Goal: Information Seeking & Learning: Check status

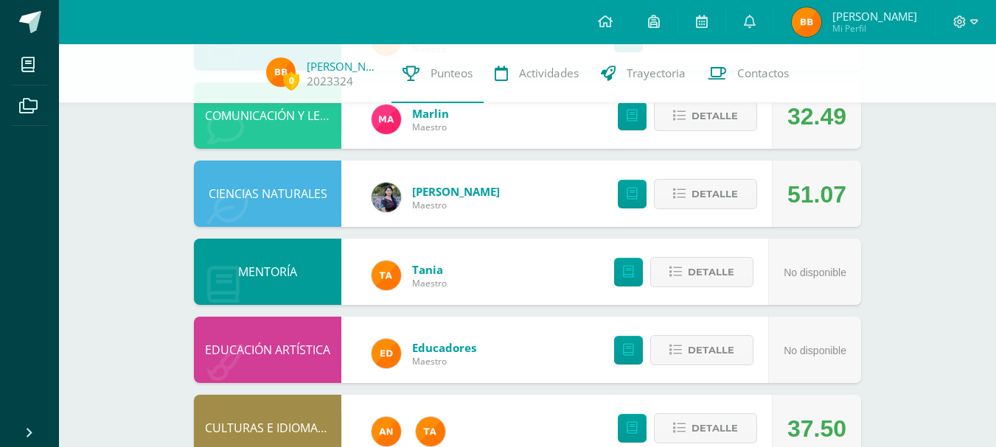
scroll to position [386, 0]
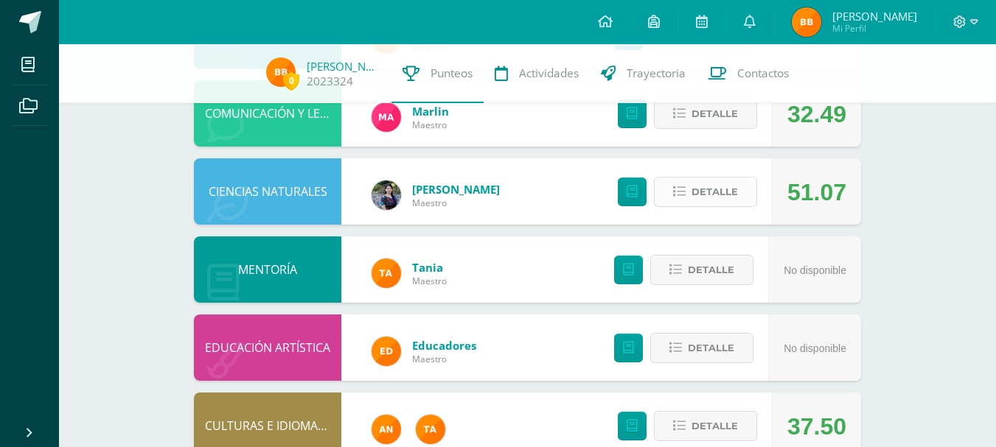
click at [719, 195] on span "Detalle" at bounding box center [714, 191] width 46 height 27
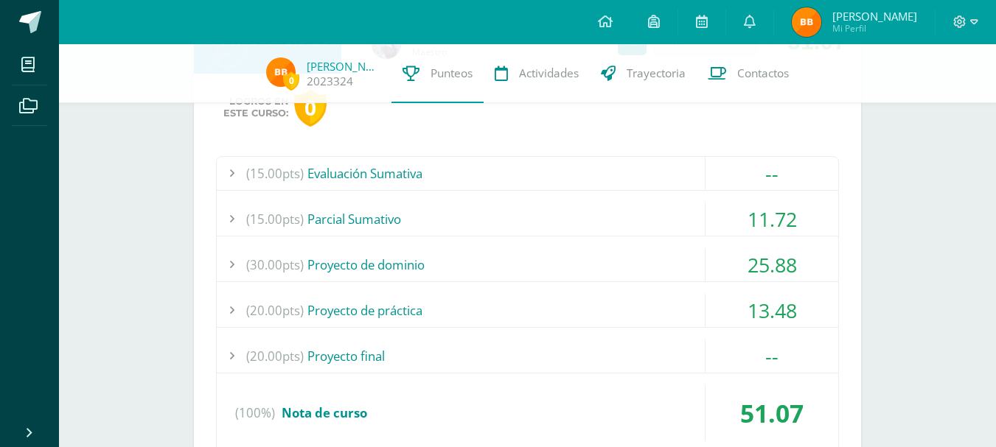
scroll to position [539, 0]
click at [356, 214] on div "(15.00pts) [GEOGRAPHIC_DATA]" at bounding box center [527, 217] width 621 height 33
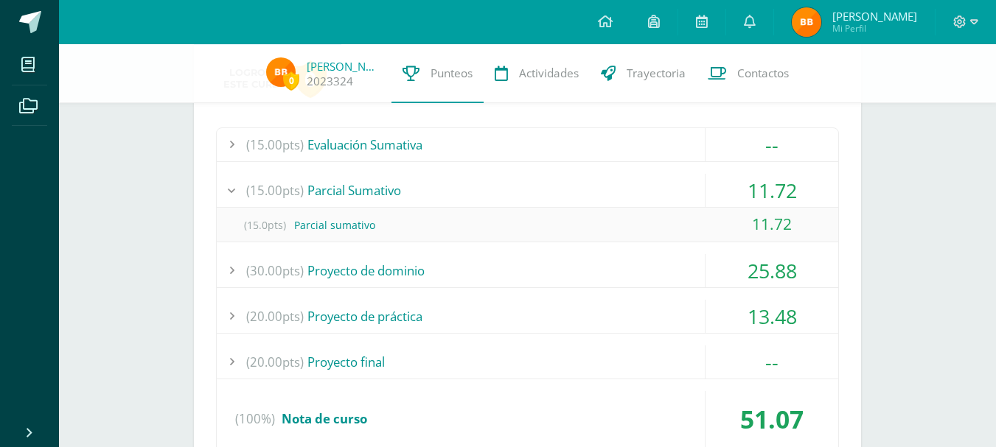
scroll to position [568, 0]
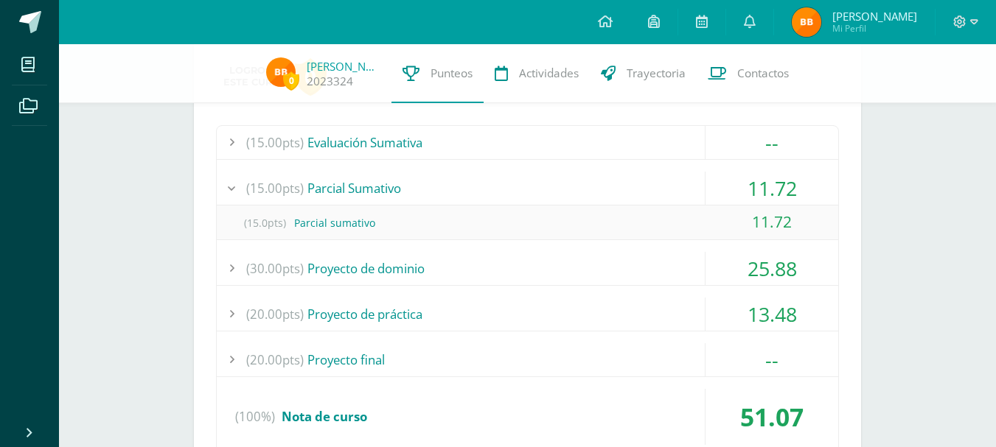
click at [383, 261] on div "(30.00pts) Proyecto de dominio" at bounding box center [527, 268] width 621 height 33
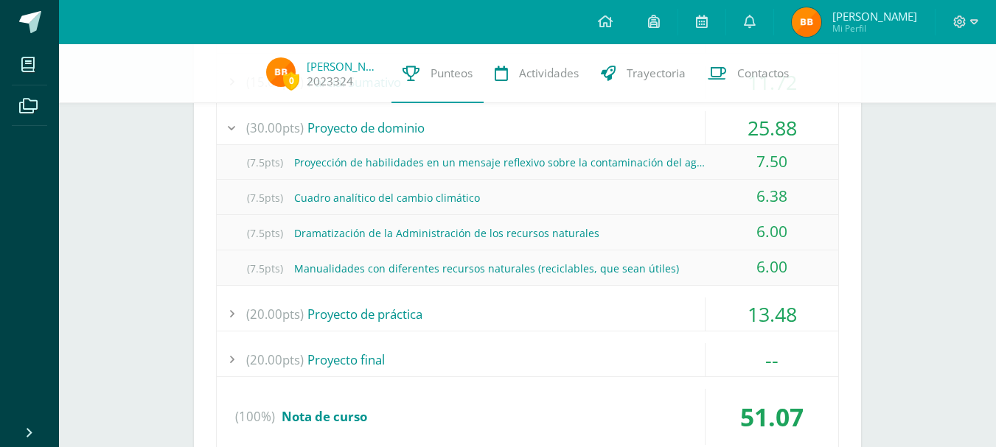
scroll to position [721, 0]
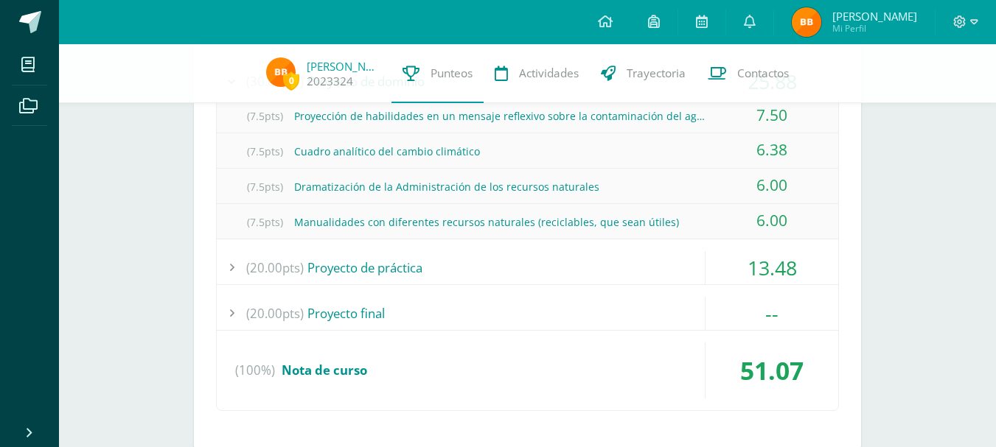
click at [438, 270] on div "(20.00pts) Proyecto de práctica" at bounding box center [527, 267] width 621 height 33
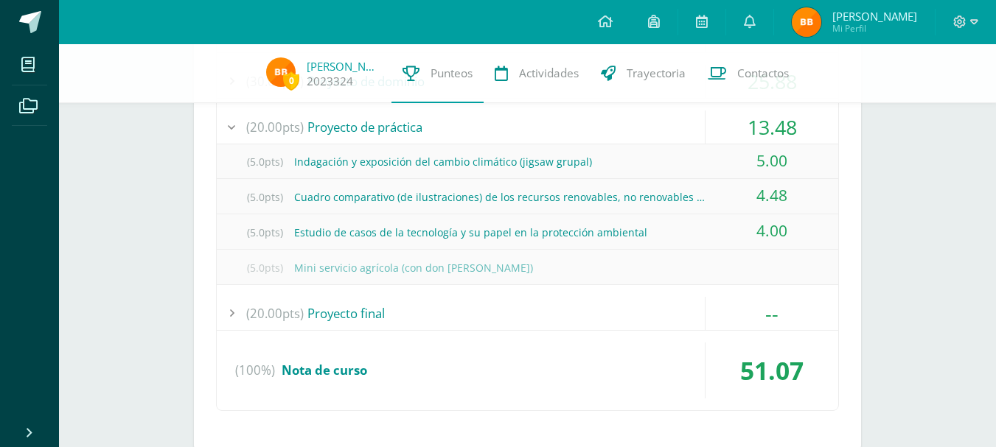
click at [359, 308] on div "(20.00pts) Proyecto final" at bounding box center [527, 313] width 621 height 33
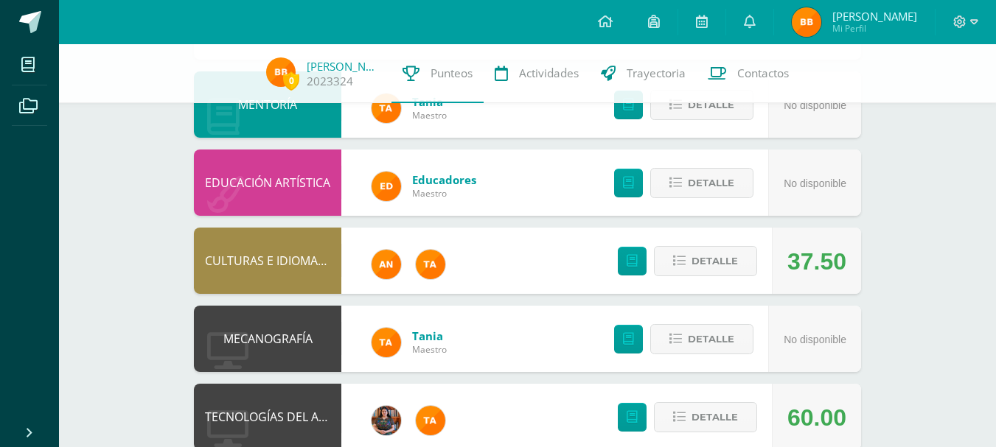
scroll to position [1014, 0]
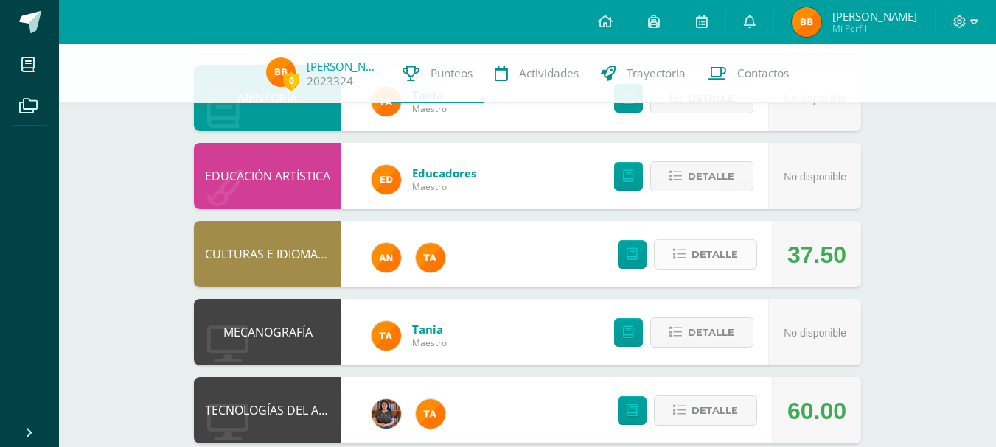
click at [712, 260] on span "Detalle" at bounding box center [714, 254] width 46 height 27
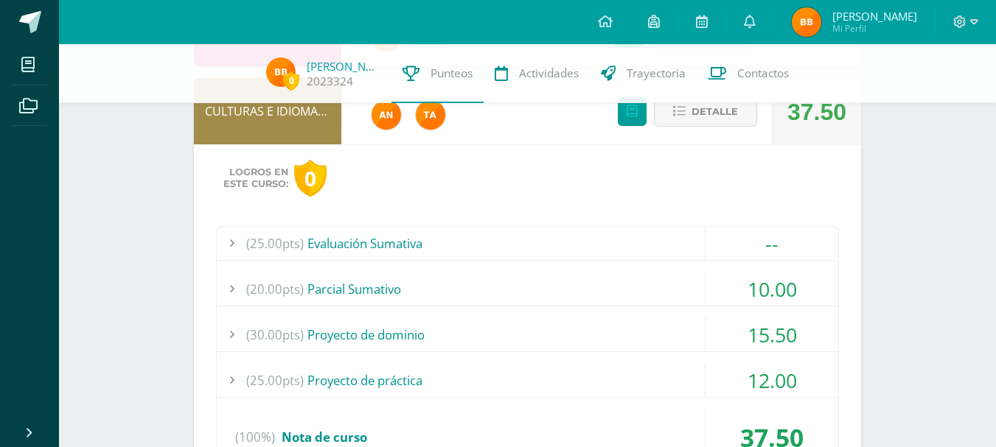
scroll to position [1158, 0]
click at [332, 292] on div "(20.00pts) [GEOGRAPHIC_DATA]" at bounding box center [527, 288] width 621 height 33
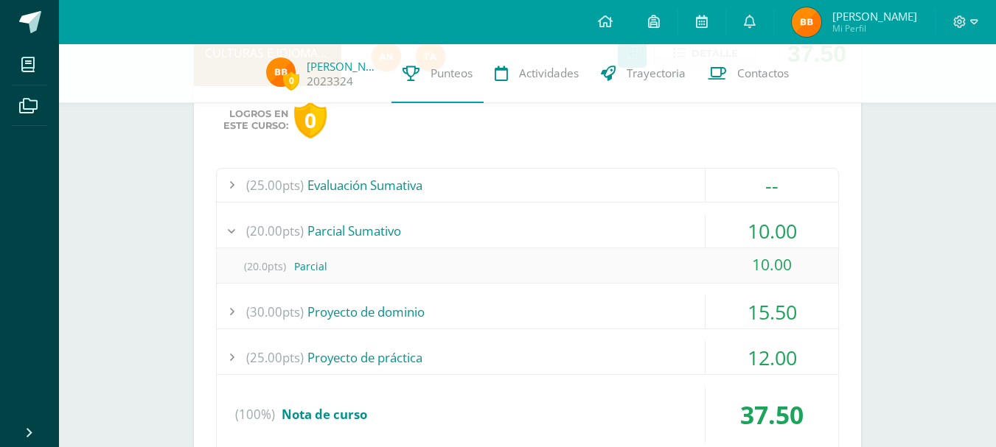
scroll to position [1182, 0]
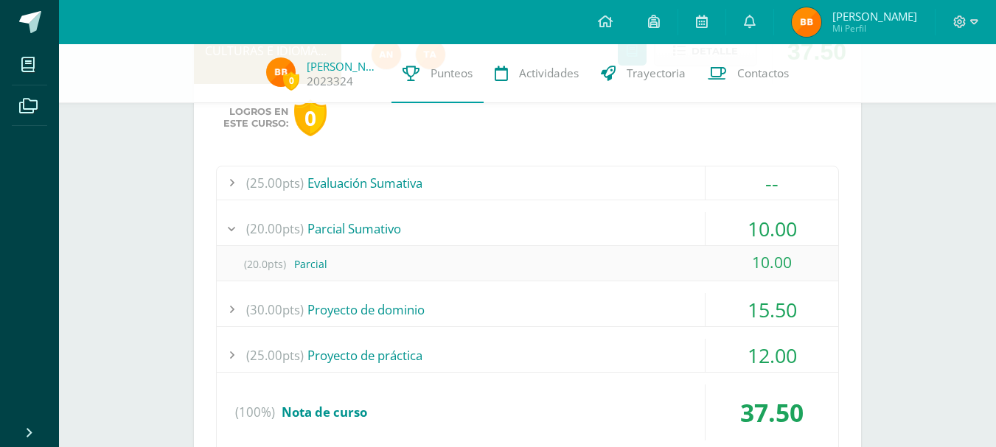
click at [400, 304] on div "(30.00pts) Proyecto de dominio" at bounding box center [527, 309] width 621 height 33
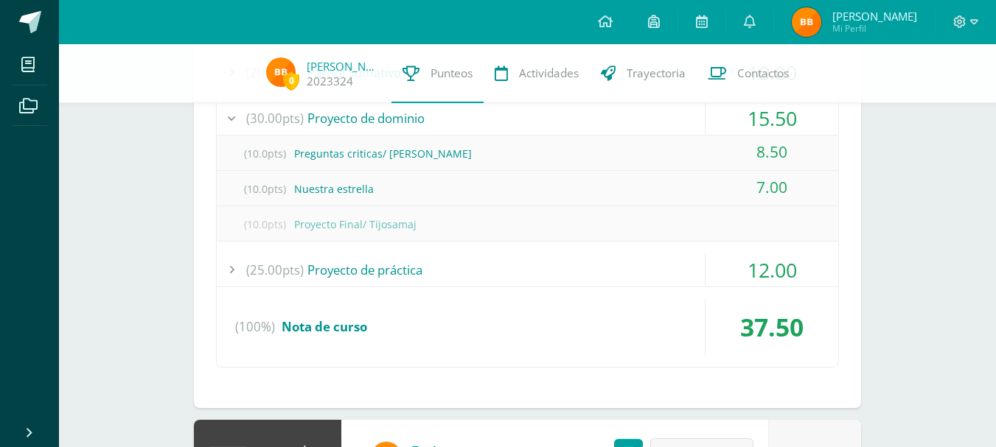
scroll to position [1341, 0]
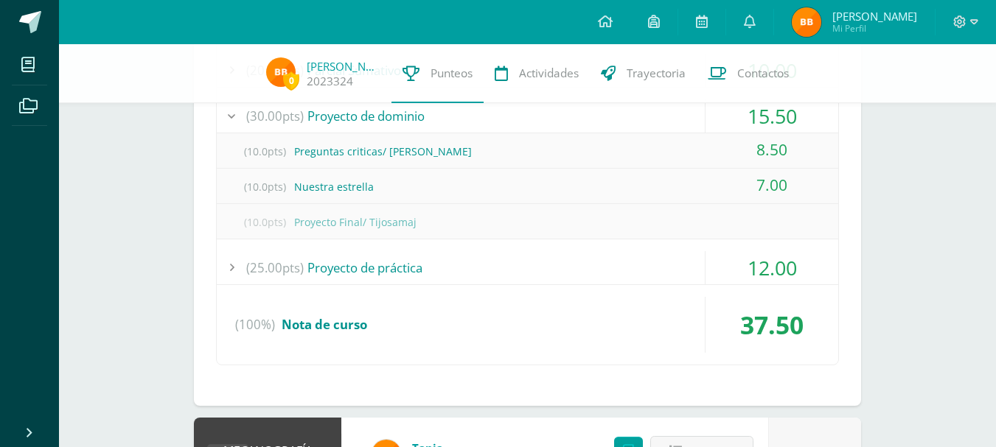
click at [400, 260] on div "(25.00pts) Proyecto de práctica" at bounding box center [527, 267] width 621 height 33
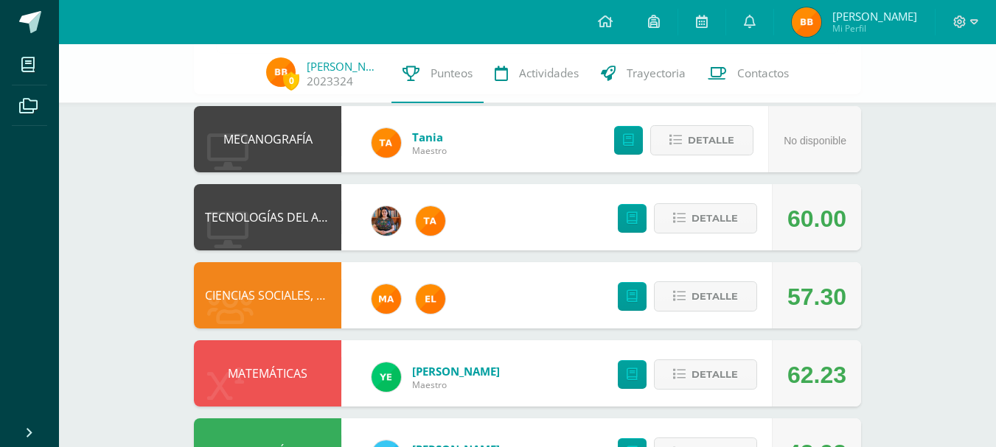
scroll to position [1726, 0]
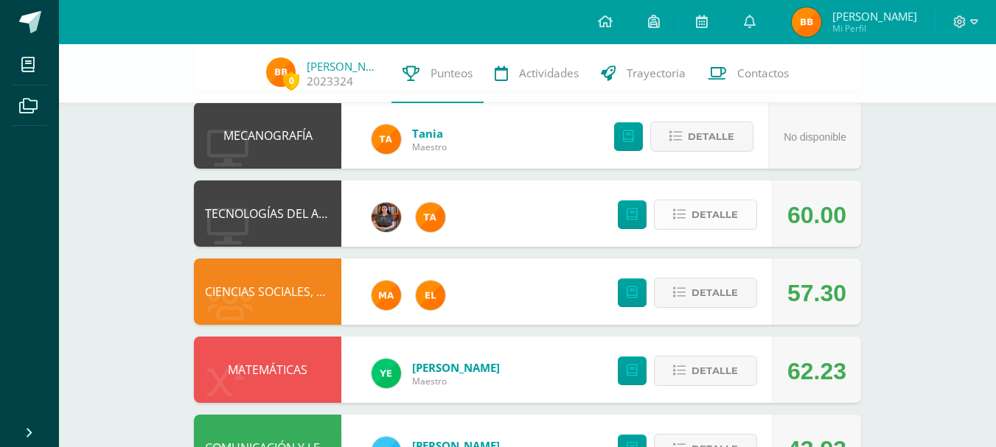
click at [708, 220] on span "Detalle" at bounding box center [714, 214] width 46 height 27
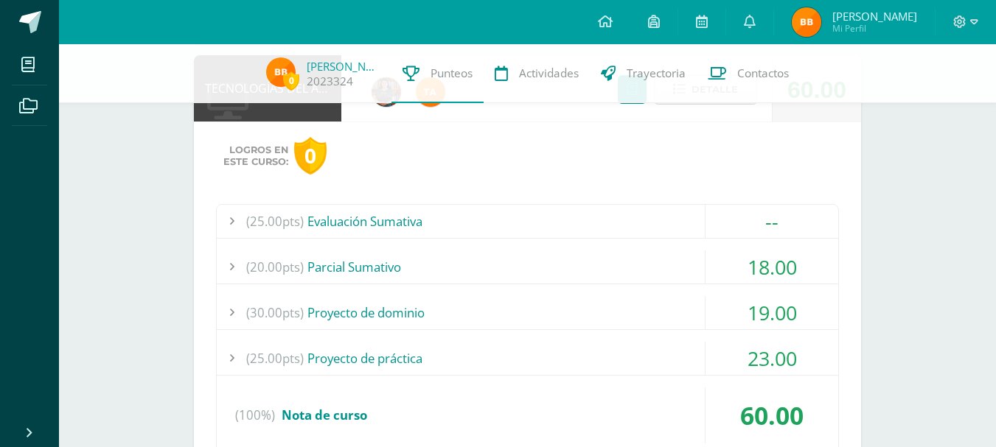
click at [405, 222] on div "(25.00pts) Evaluación Sumativa" at bounding box center [527, 221] width 621 height 33
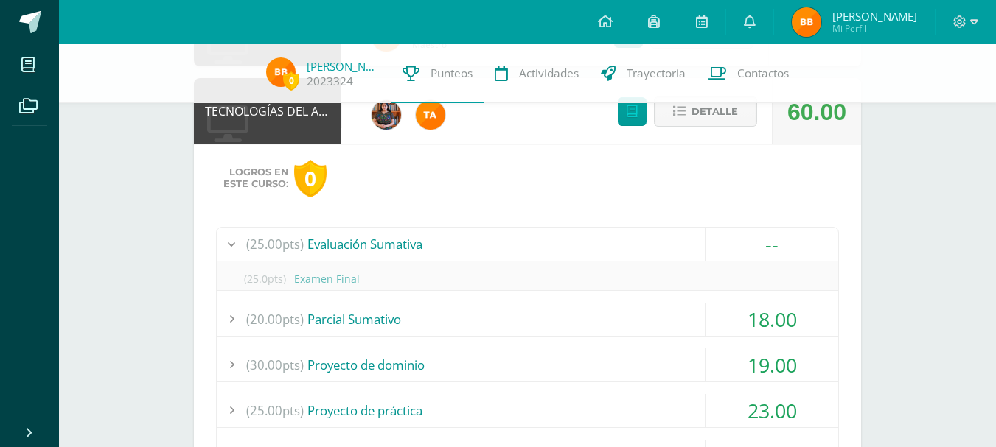
scroll to position [1675, 0]
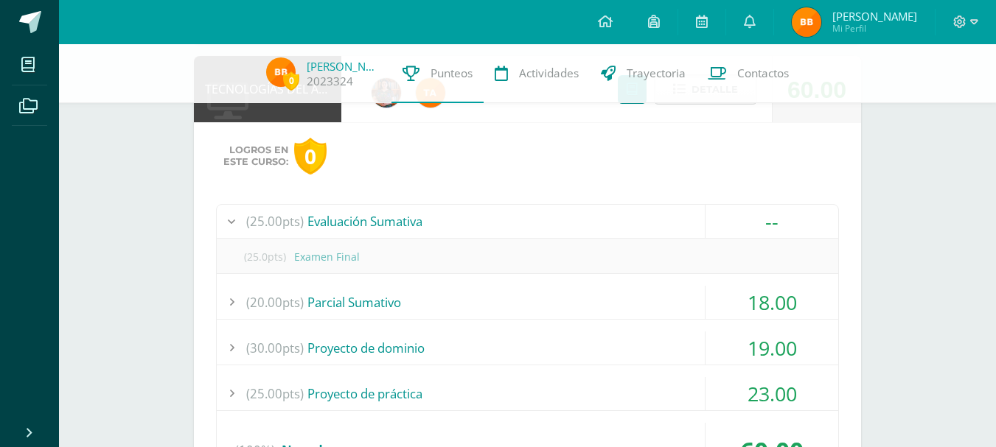
click at [405, 222] on div "(25.00pts) Evaluación Sumativa" at bounding box center [527, 221] width 621 height 33
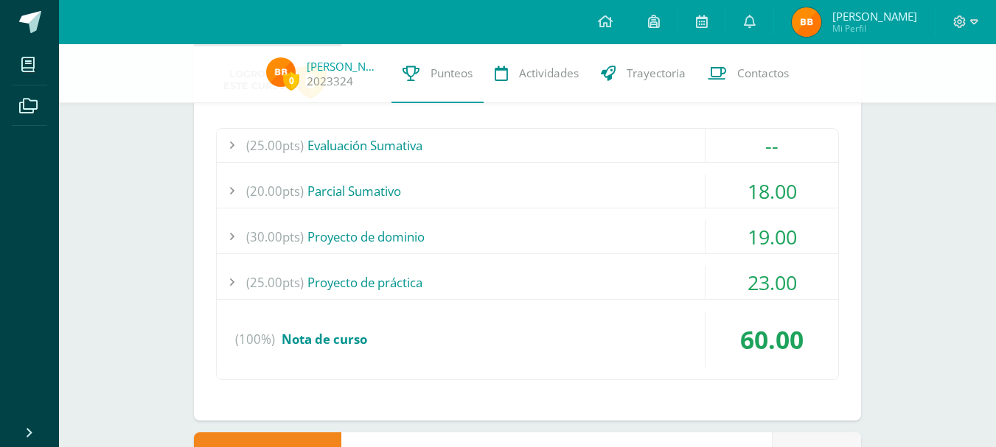
scroll to position [1743, 0]
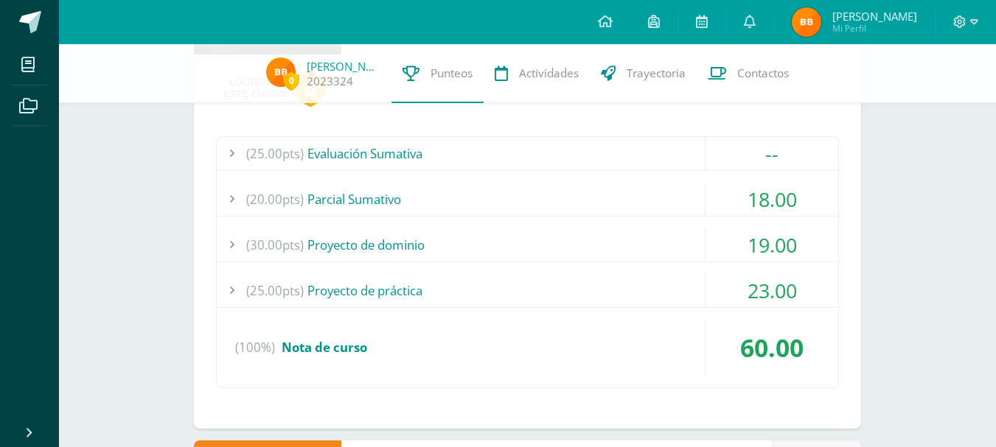
click at [411, 196] on div "(20.00pts) [GEOGRAPHIC_DATA]" at bounding box center [527, 199] width 621 height 33
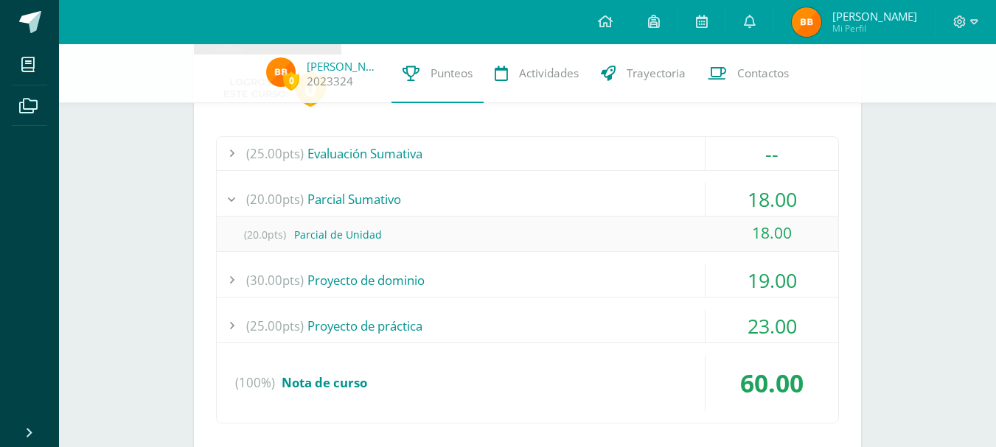
click at [413, 296] on div "(30.00pts) Proyecto de dominio" at bounding box center [527, 280] width 621 height 33
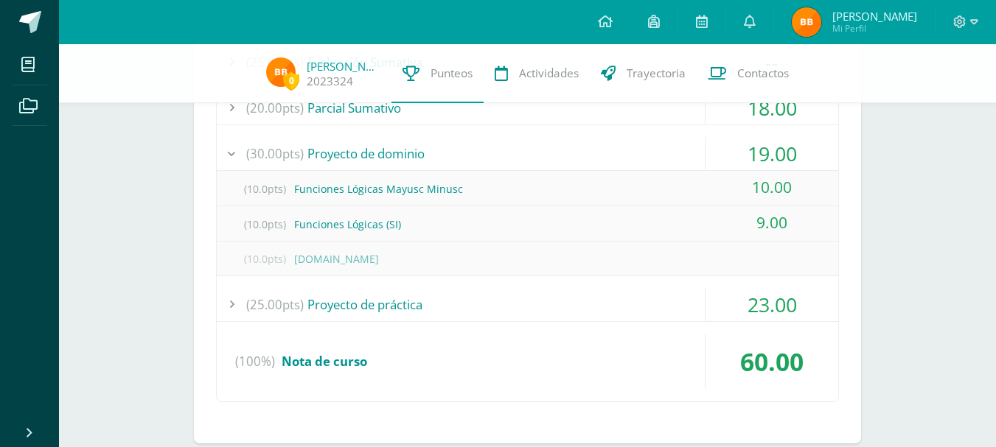
scroll to position [1836, 0]
click at [389, 301] on div "(25.00pts) Proyecto de práctica" at bounding box center [527, 303] width 621 height 33
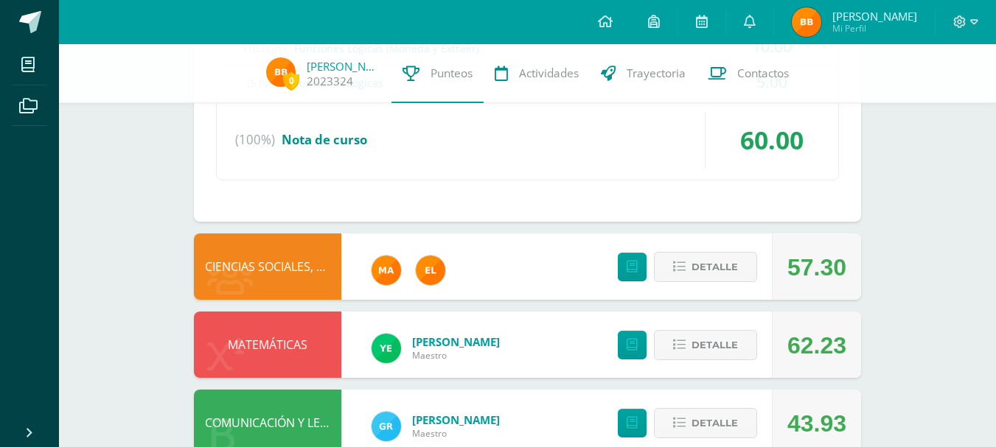
scroll to position [2049, 0]
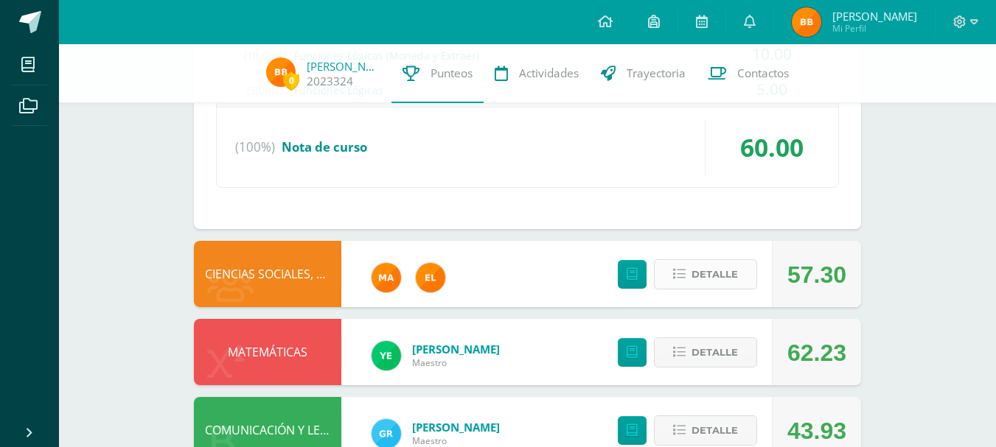
click at [674, 283] on button "Detalle" at bounding box center [705, 274] width 103 height 30
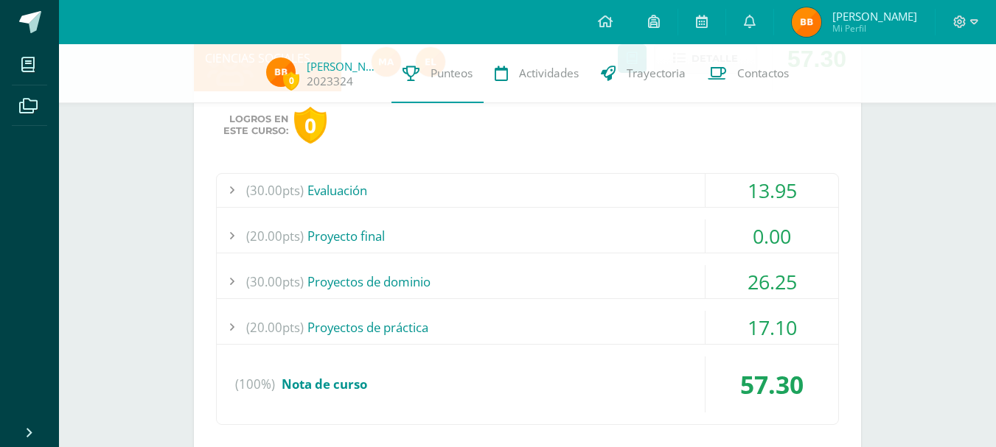
scroll to position [2265, 0]
click at [419, 230] on div "(20.00pts) Proyecto final" at bounding box center [527, 235] width 621 height 33
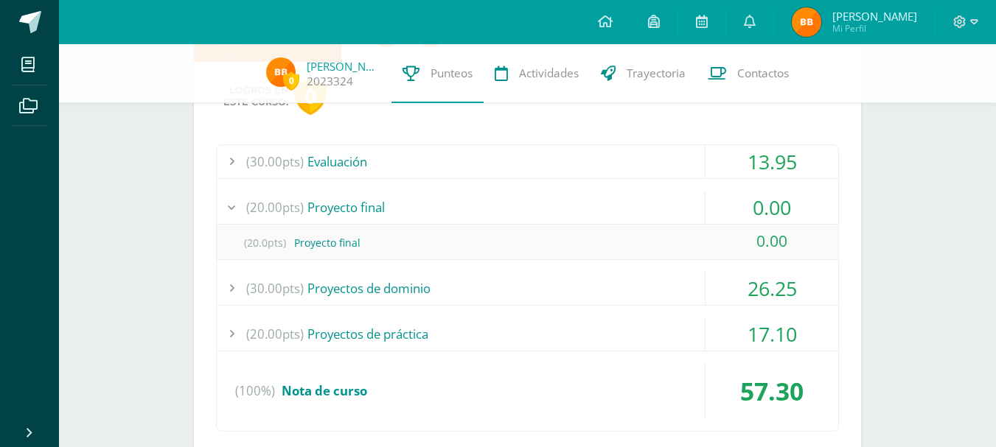
scroll to position [2170, 0]
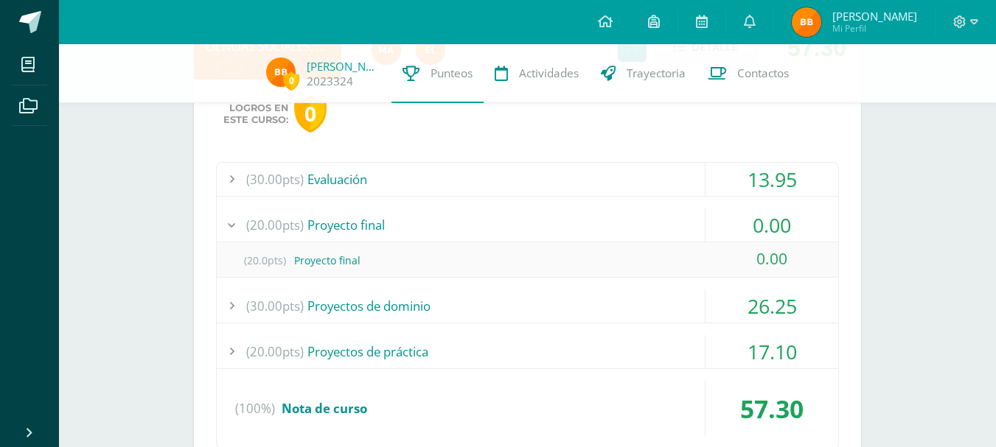
click at [314, 227] on div "(20.00pts) Proyecto final" at bounding box center [527, 225] width 621 height 33
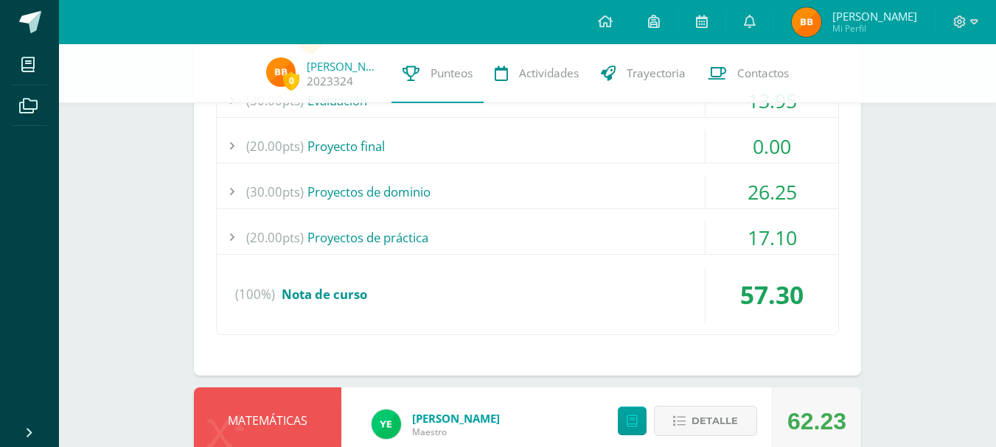
scroll to position [2260, 0]
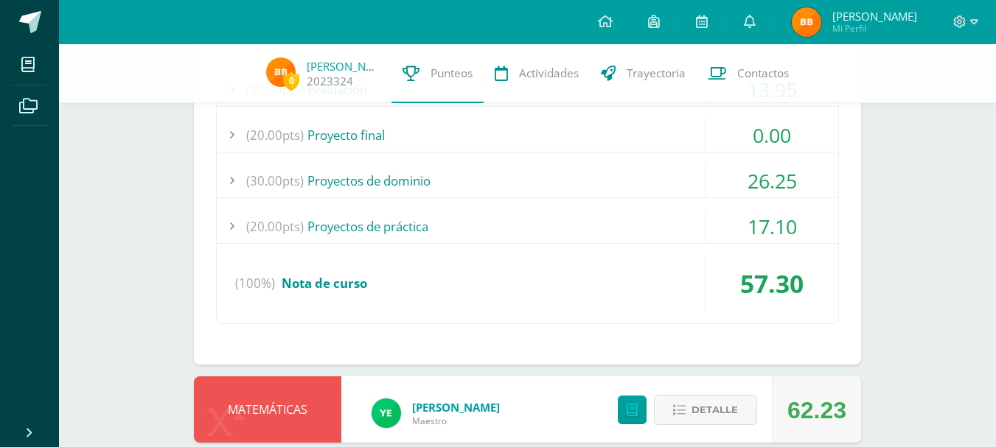
click at [408, 181] on div "(30.00pts) Proyectos de dominio" at bounding box center [527, 180] width 621 height 33
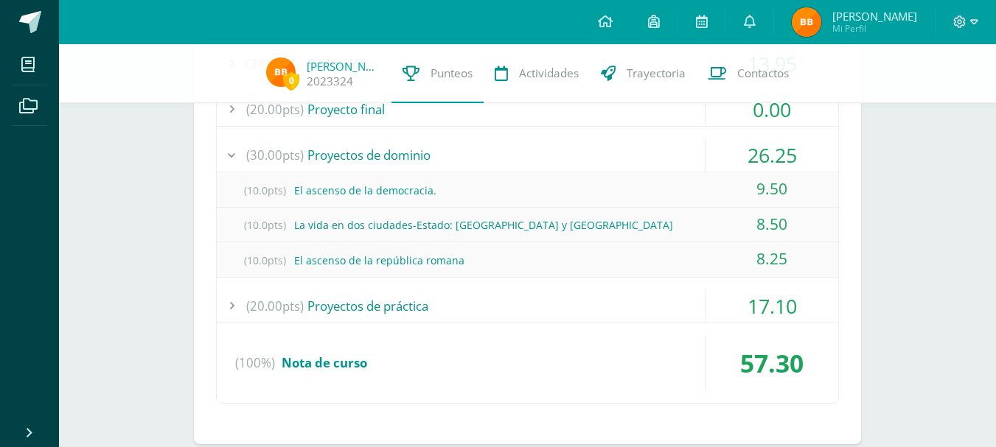
scroll to position [2290, 0]
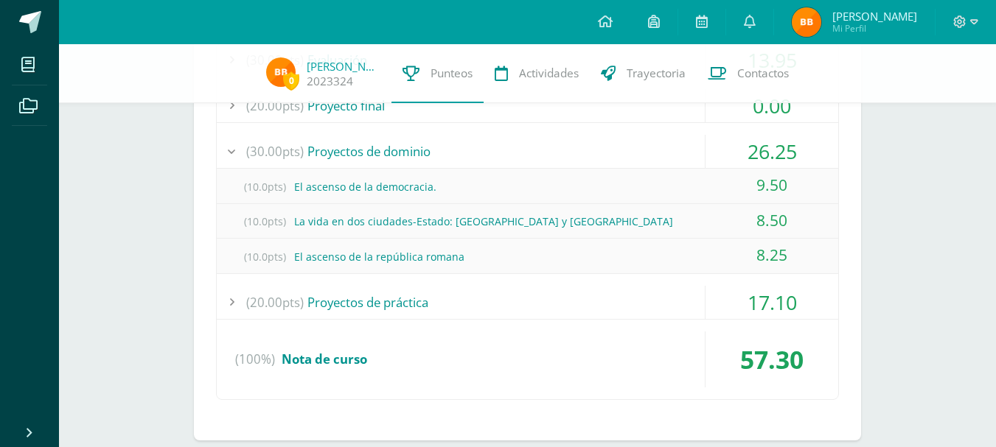
click at [388, 301] on div "(20.00pts) Proyectos de práctica" at bounding box center [527, 302] width 621 height 33
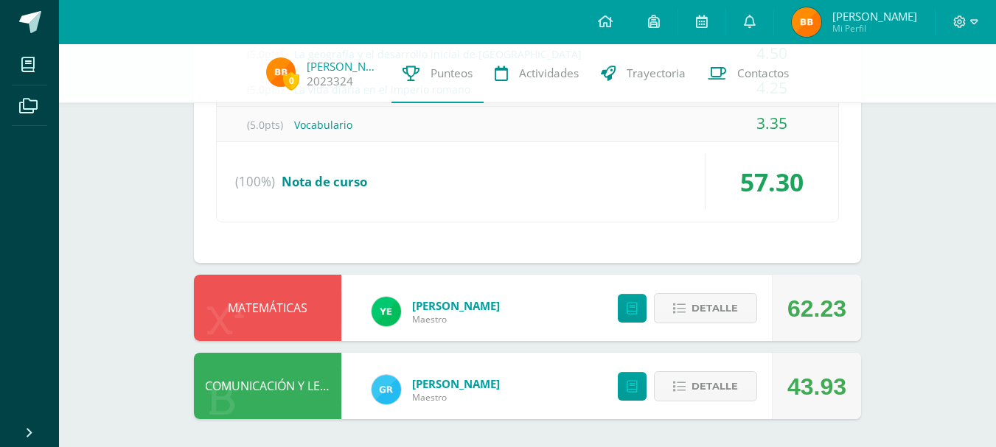
scroll to position [2504, 0]
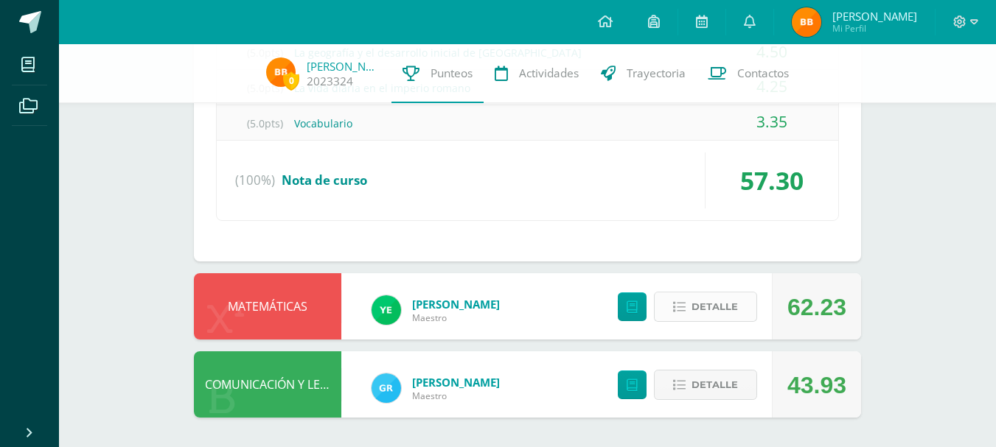
click at [697, 312] on span "Detalle" at bounding box center [714, 306] width 46 height 27
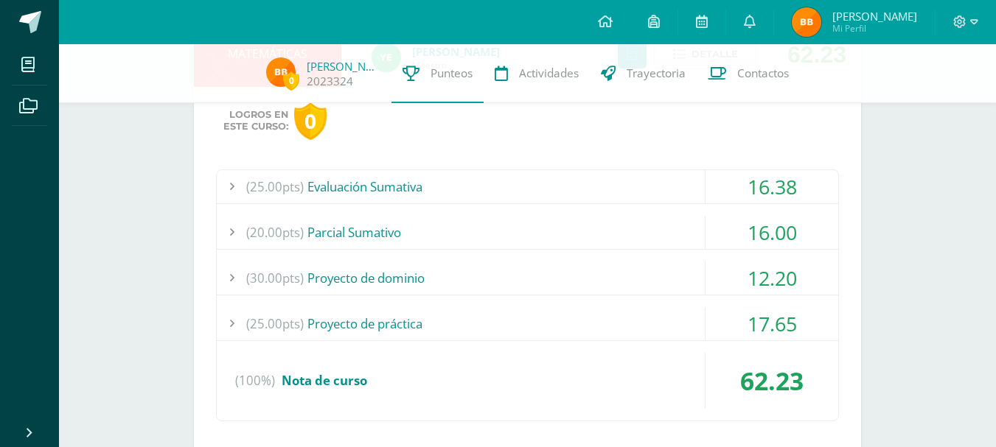
scroll to position [2759, 0]
click at [437, 188] on div "(25.00pts) Evaluación Sumativa" at bounding box center [527, 185] width 621 height 33
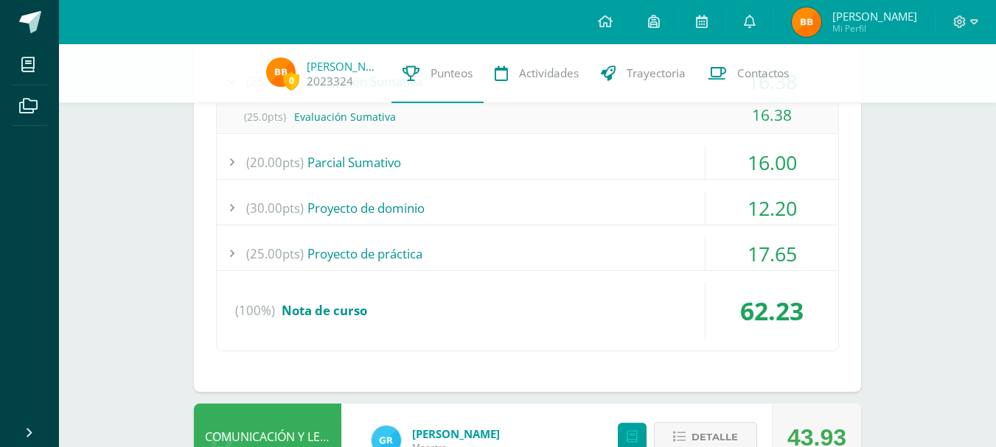
scroll to position [2643, 0]
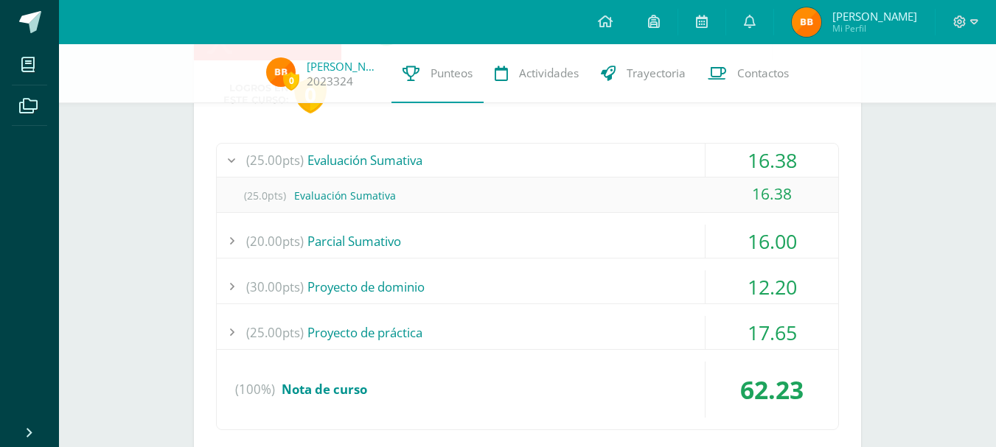
click at [369, 245] on div "(20.00pts) [GEOGRAPHIC_DATA]" at bounding box center [527, 241] width 621 height 33
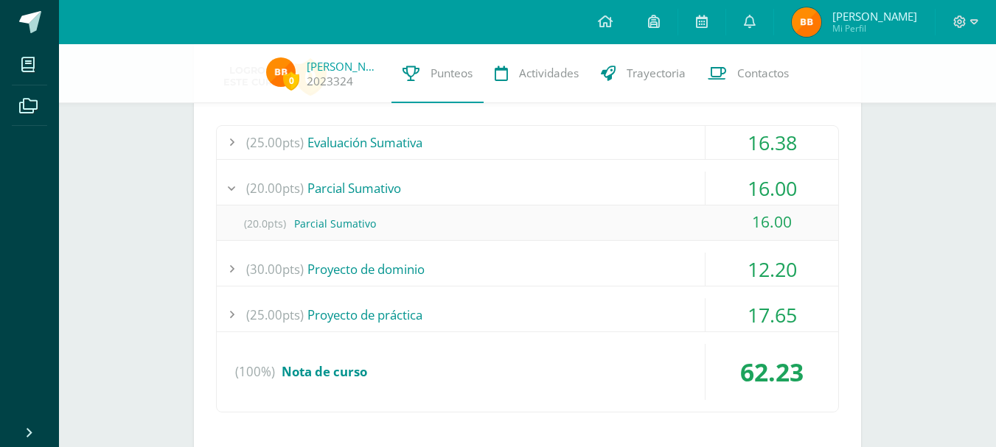
scroll to position [2665, 0]
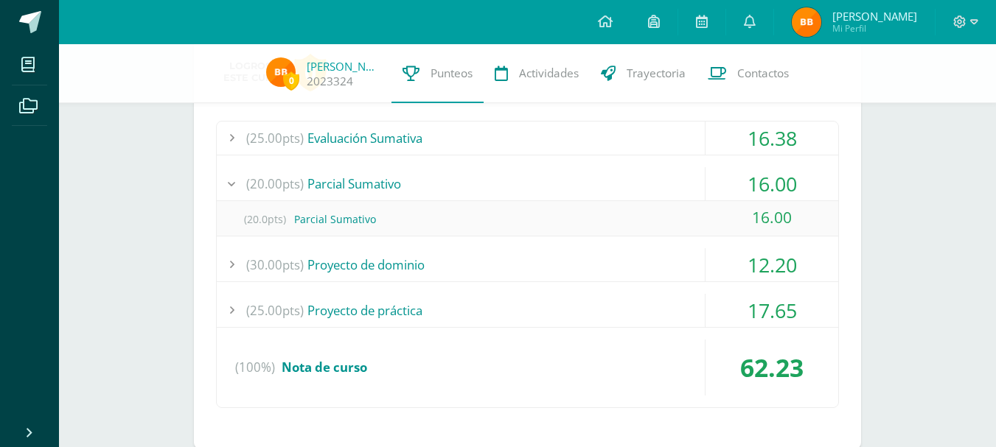
click at [368, 270] on div "(30.00pts) Proyecto de dominio" at bounding box center [527, 264] width 621 height 33
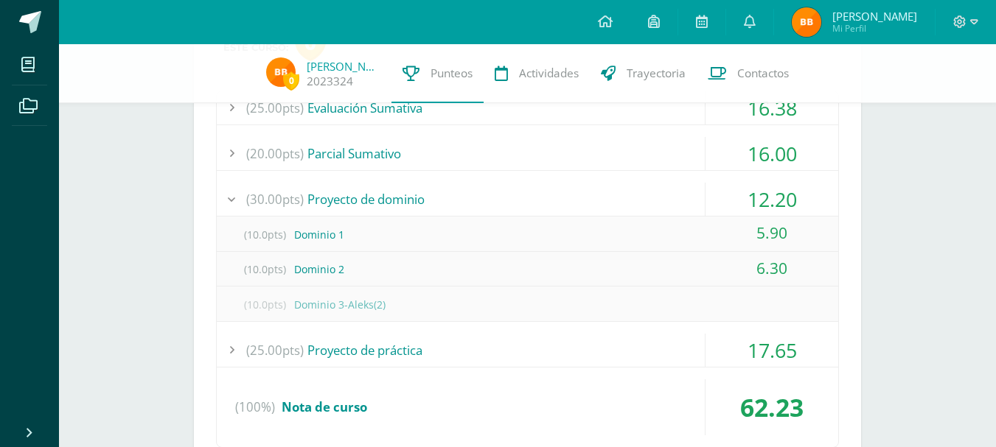
scroll to position [2696, 0]
click at [388, 352] on div "(25.00pts) Proyecto de práctica" at bounding box center [527, 349] width 621 height 33
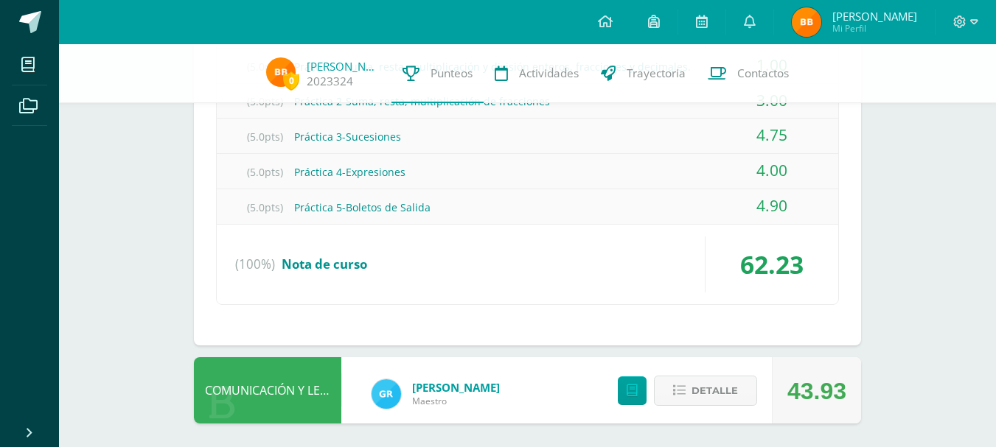
scroll to position [2915, 0]
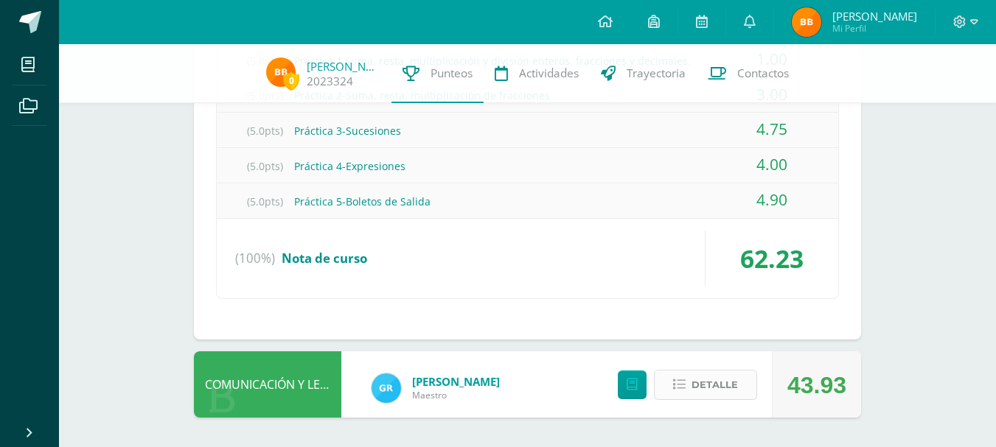
click at [713, 385] on span "Detalle" at bounding box center [714, 384] width 46 height 27
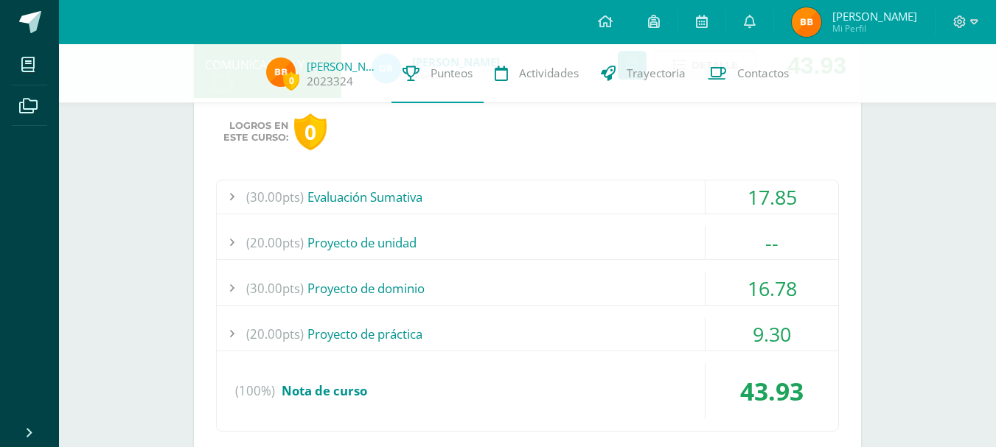
scroll to position [3235, 0]
click at [423, 190] on div "(30.00pts) Evaluación Sumativa" at bounding box center [527, 196] width 621 height 33
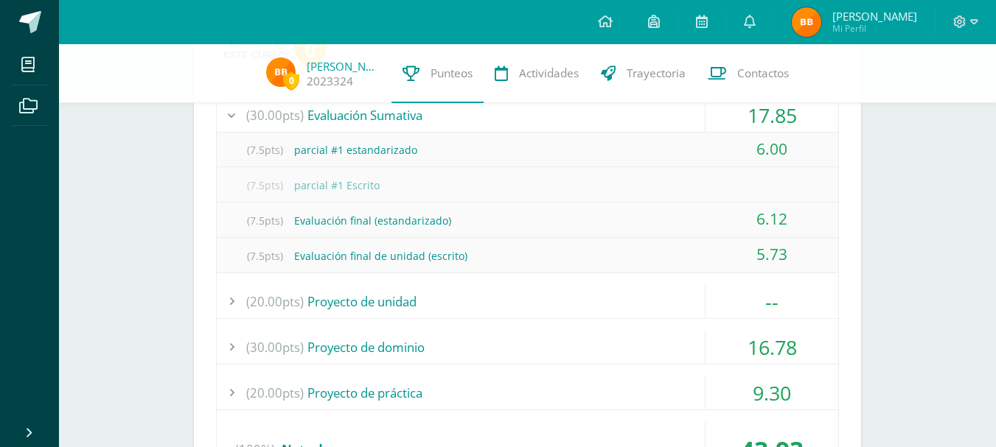
scroll to position [3140, 0]
click at [397, 295] on div "(20.00pts) Proyecto de unidad" at bounding box center [527, 303] width 621 height 33
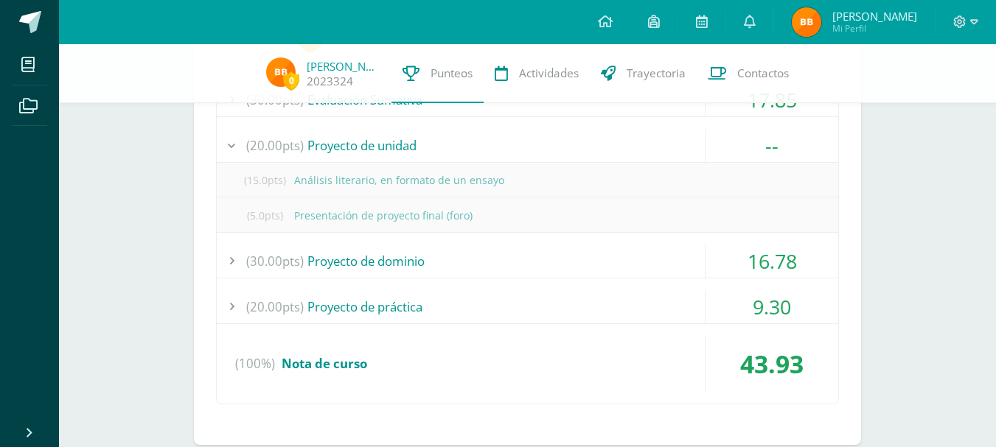
scroll to position [3162, 0]
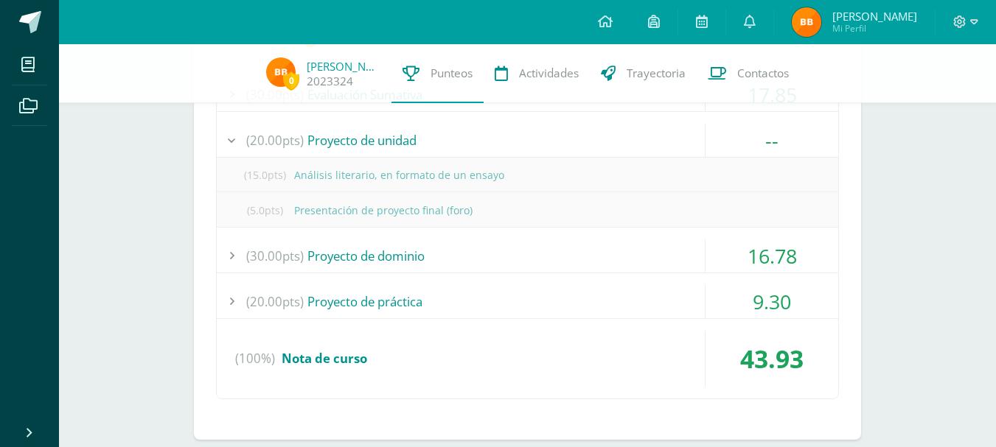
click at [381, 257] on div "(30.00pts) Proyecto de dominio" at bounding box center [527, 256] width 621 height 33
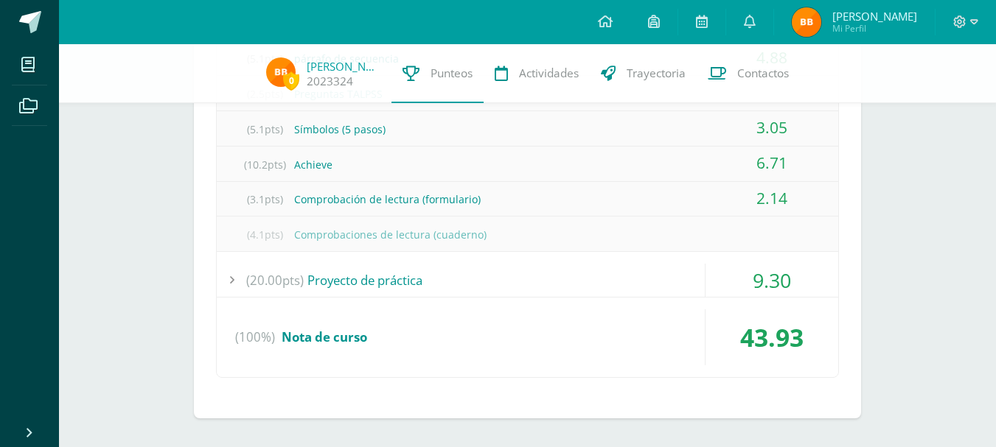
scroll to position [3325, 0]
click at [392, 290] on div "(20.00pts) Proyecto de práctica" at bounding box center [527, 279] width 621 height 33
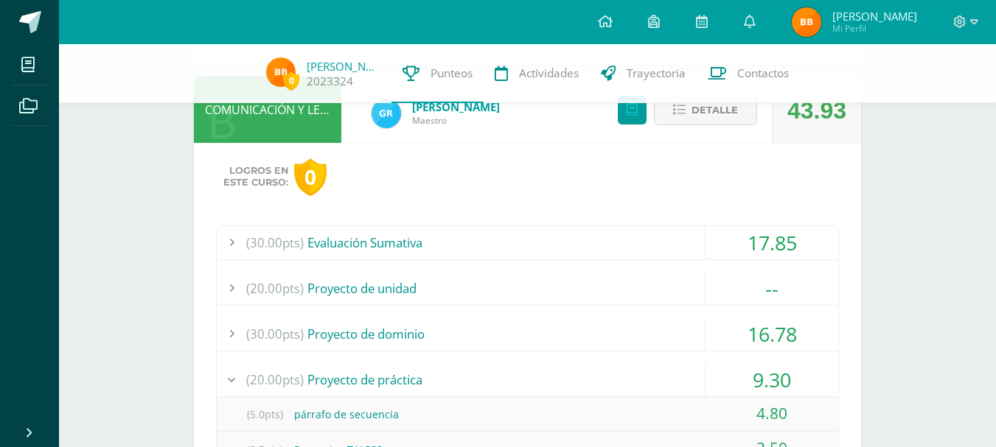
scroll to position [2989, 0]
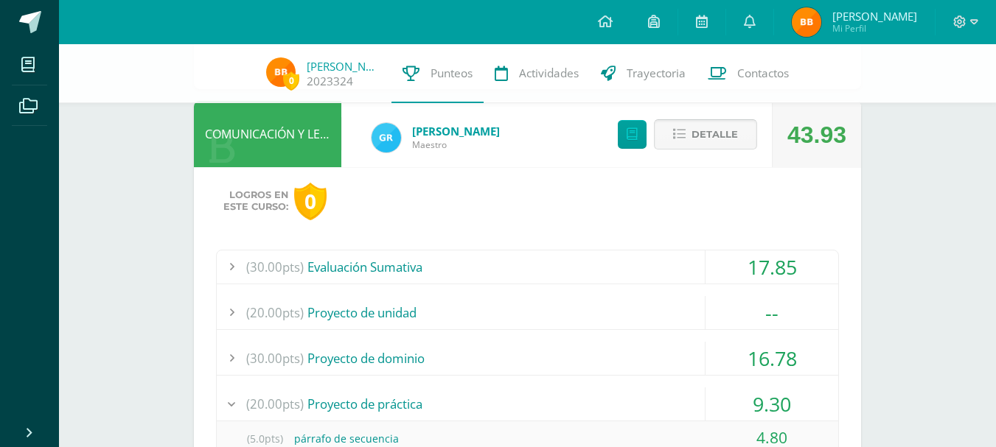
click at [712, 143] on span "Detalle" at bounding box center [714, 134] width 46 height 27
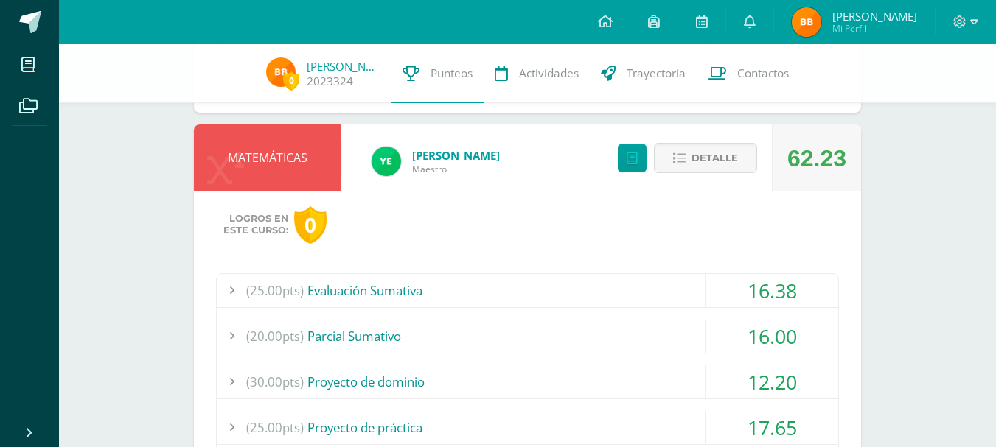
scroll to position [2510, 0]
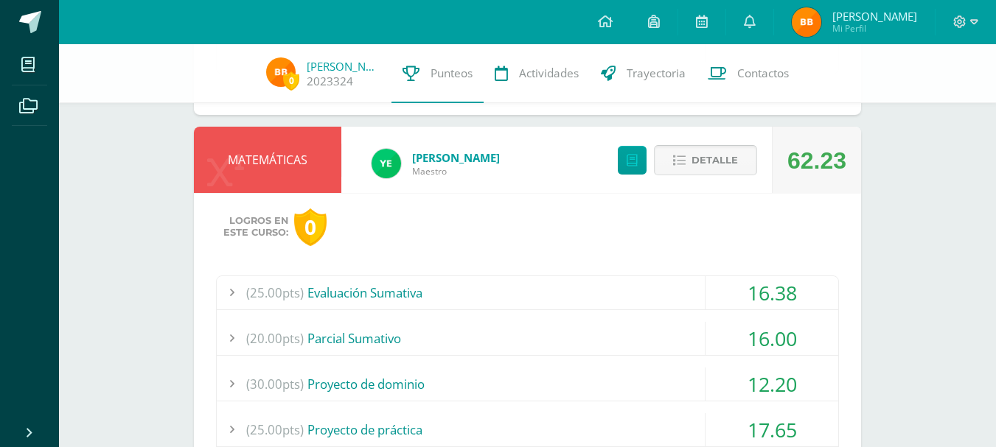
click at [690, 155] on button "Detalle" at bounding box center [705, 160] width 103 height 30
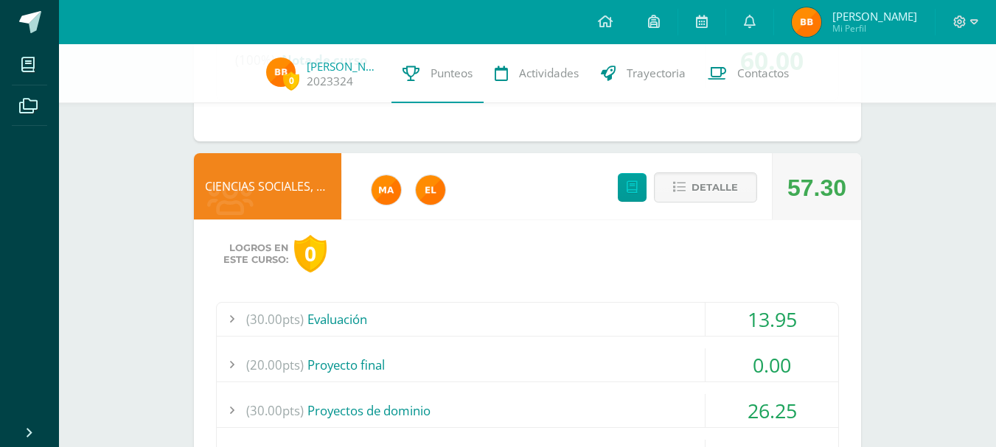
scroll to position [2024, 0]
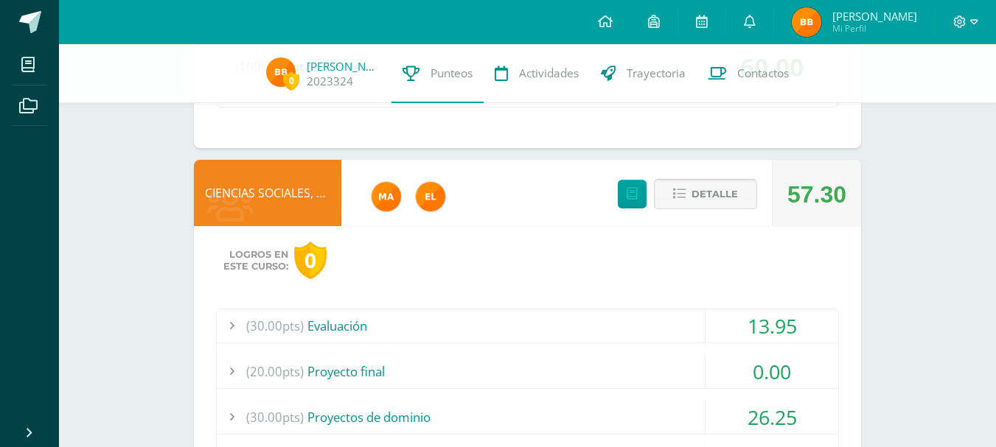
click at [722, 202] on span "Detalle" at bounding box center [714, 194] width 46 height 27
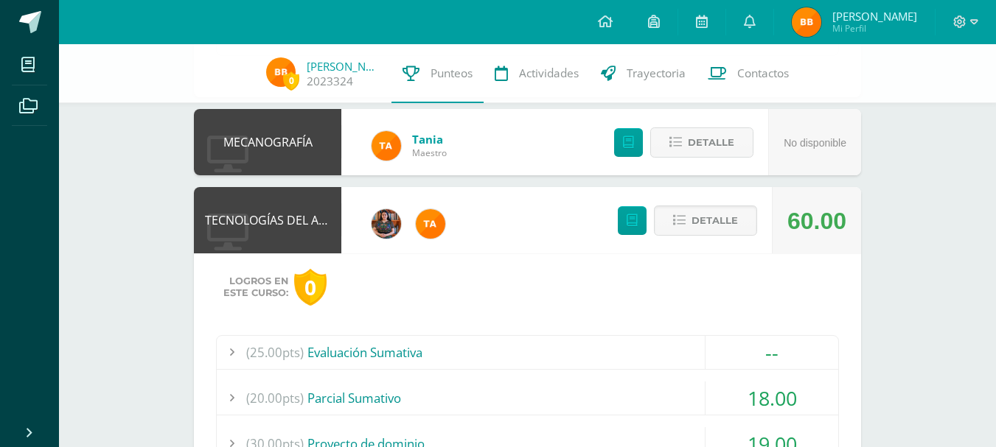
scroll to position [1542, 0]
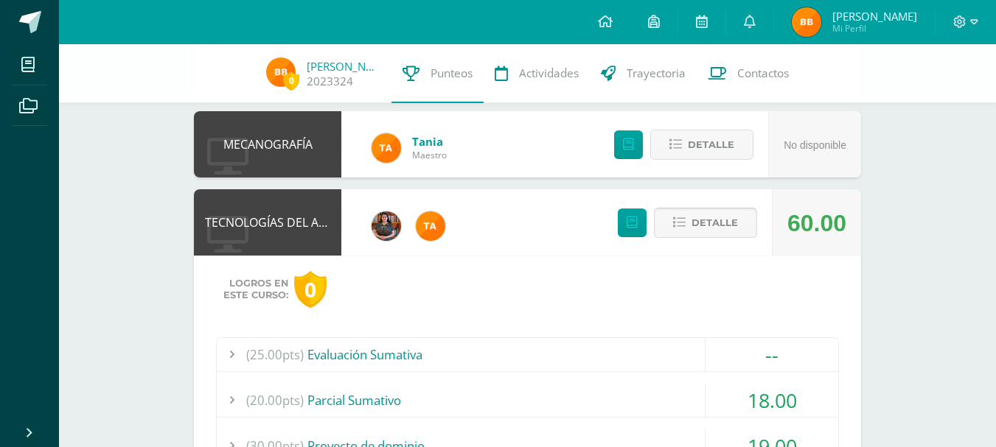
drag, startPoint x: 705, startPoint y: 244, endPoint x: 705, endPoint y: 234, distance: 10.3
click at [705, 234] on div "Detalle" at bounding box center [683, 222] width 176 height 66
click at [705, 234] on span "Detalle" at bounding box center [714, 222] width 46 height 27
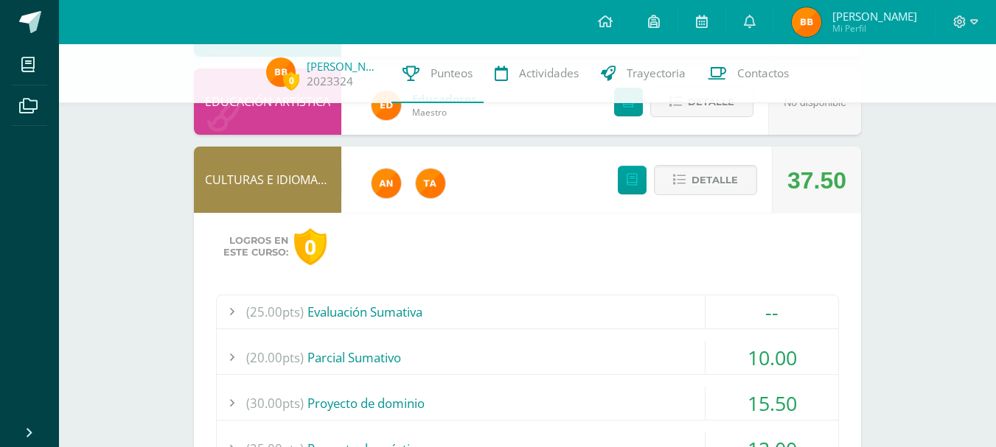
scroll to position [1050, 0]
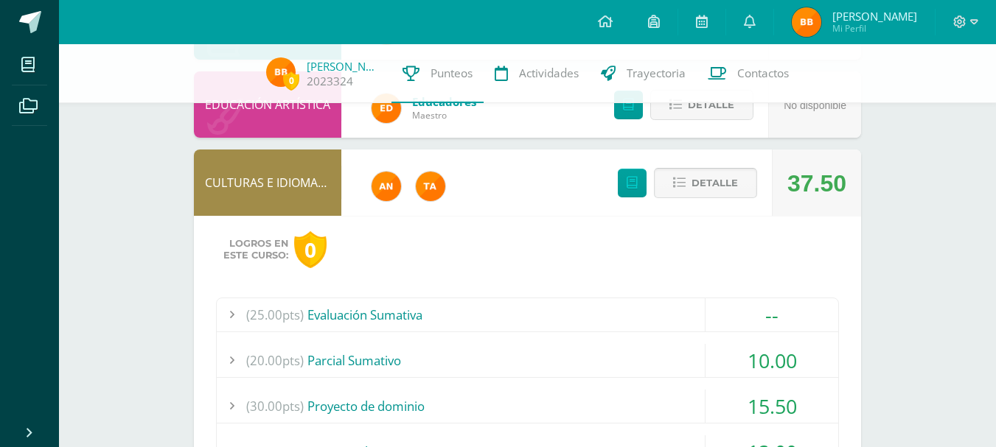
click at [702, 184] on span "Detalle" at bounding box center [714, 183] width 46 height 27
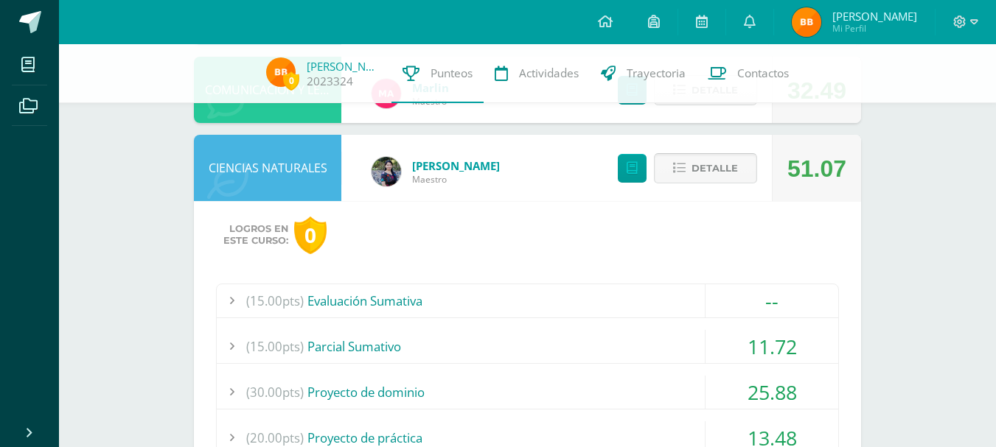
scroll to position [409, 0]
click at [700, 172] on span "Detalle" at bounding box center [714, 169] width 46 height 27
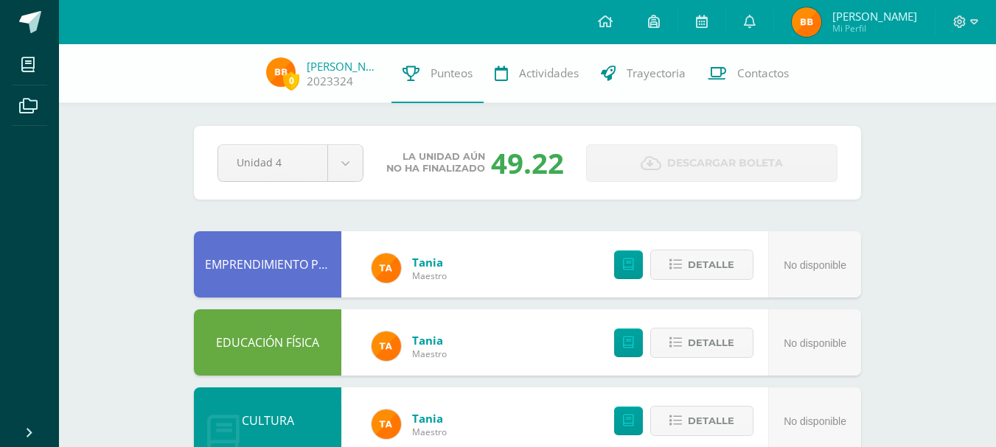
scroll to position [0, 0]
